Goal: Find specific page/section: Find specific page/section

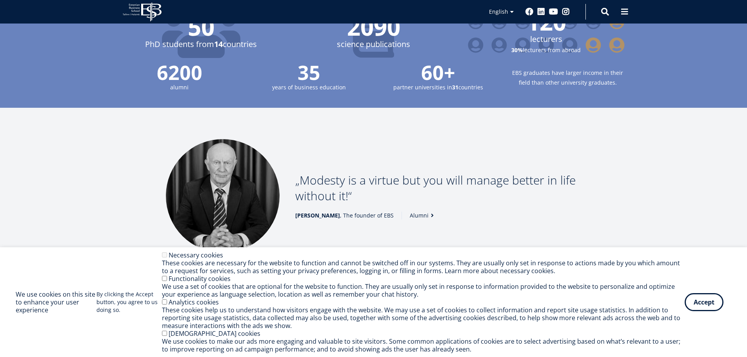
scroll to position [1074, 0]
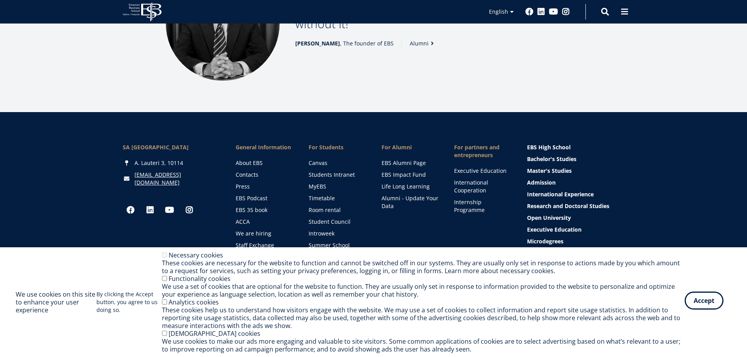
click at [706, 302] on button "Accept" at bounding box center [704, 301] width 39 height 18
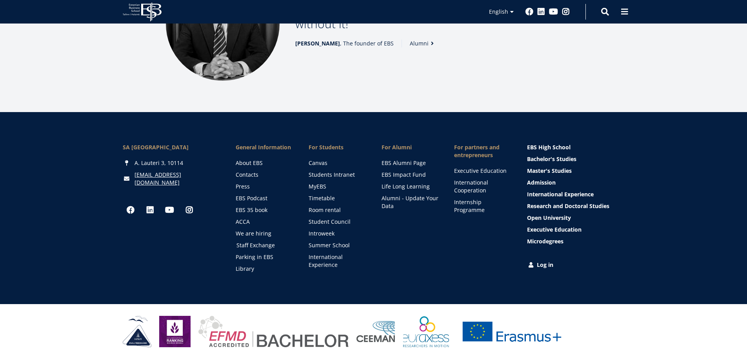
click at [248, 242] on link "Staff Exchange" at bounding box center [264, 246] width 57 height 8
click at [249, 266] on link "Library" at bounding box center [264, 269] width 57 height 8
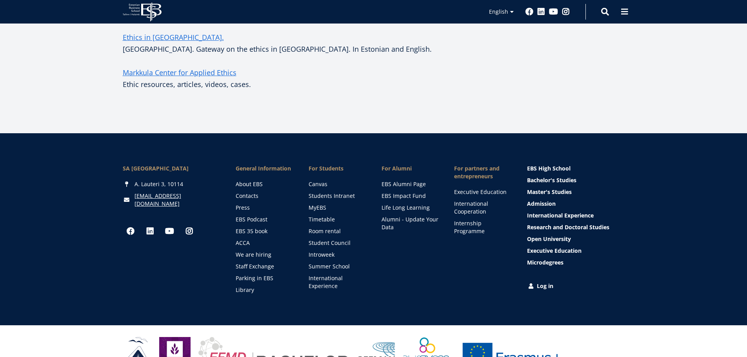
scroll to position [196, 0]
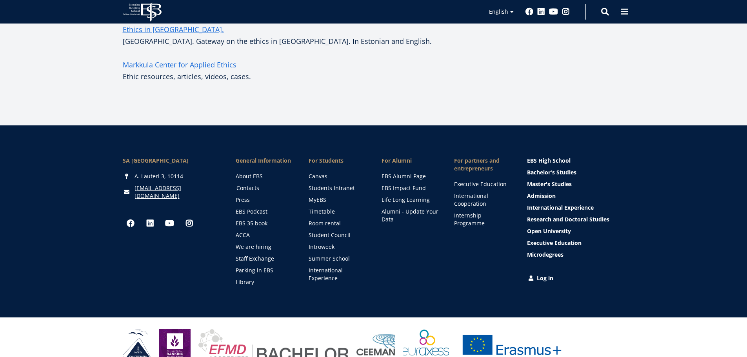
click at [252, 188] on link "Contacts" at bounding box center [264, 188] width 57 height 8
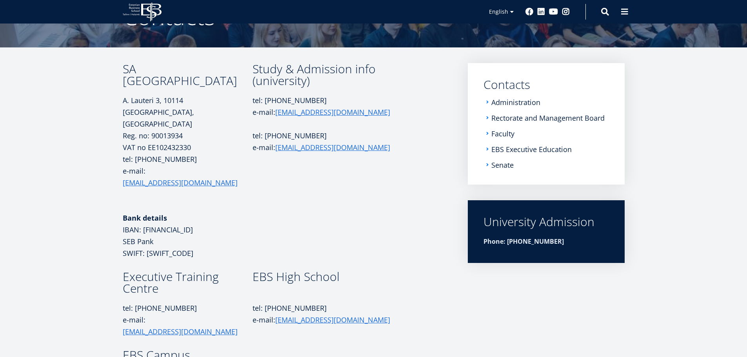
scroll to position [196, 0]
